Goal: Task Accomplishment & Management: Use online tool/utility

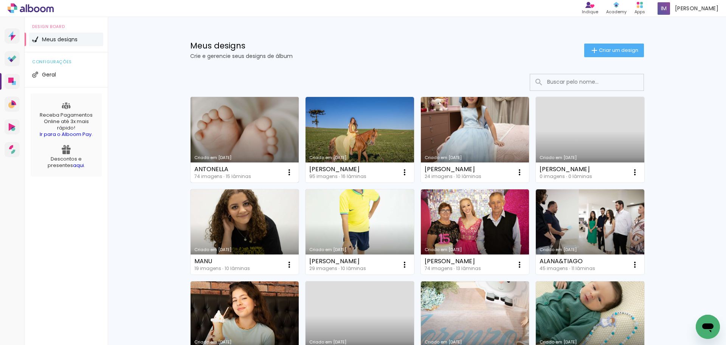
click at [223, 119] on link "Criado em [DATE]" at bounding box center [245, 139] width 109 height 85
